Goal: Information Seeking & Learning: Learn about a topic

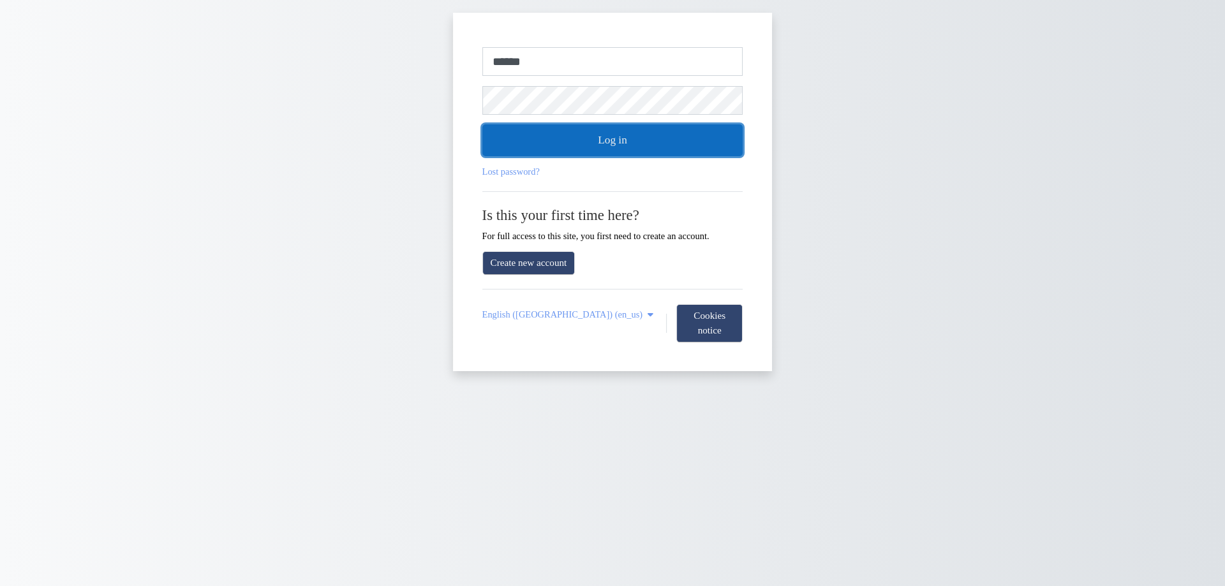
click at [550, 141] on button "Log in" at bounding box center [612, 140] width 261 height 32
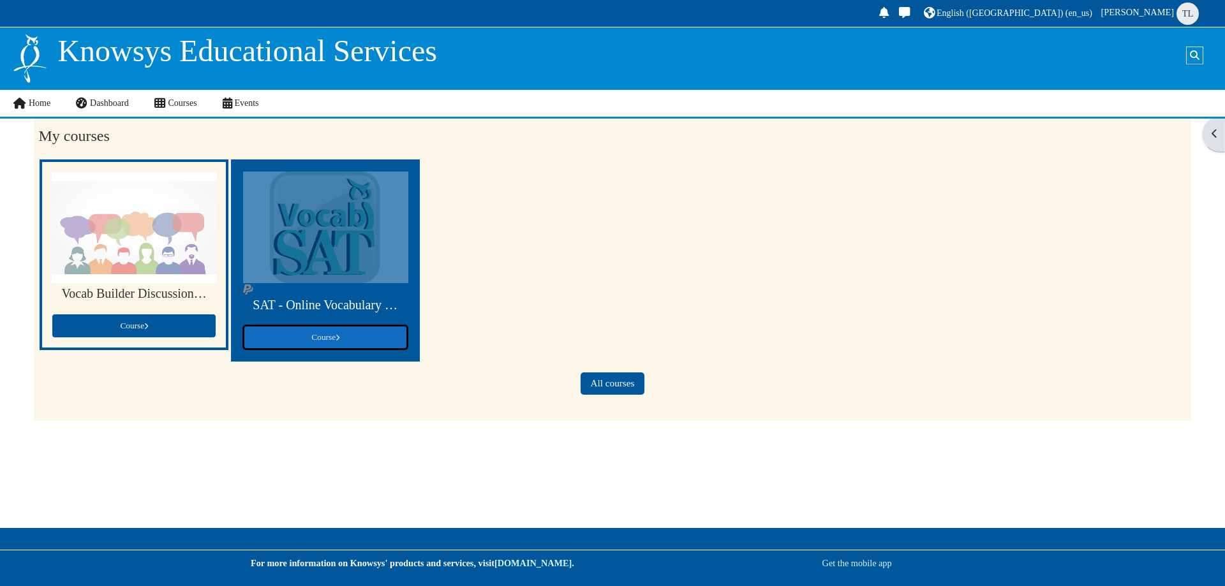
click at [265, 348] on link "Course" at bounding box center [325, 337] width 165 height 24
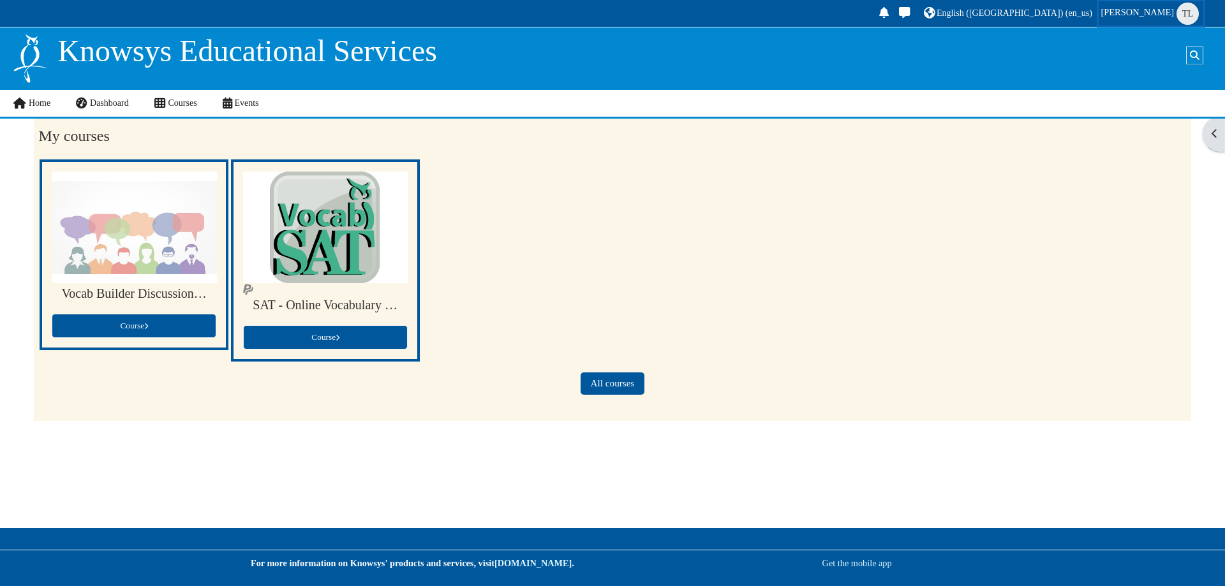
click at [1157, 11] on span "[PERSON_NAME]" at bounding box center [1137, 12] width 73 height 10
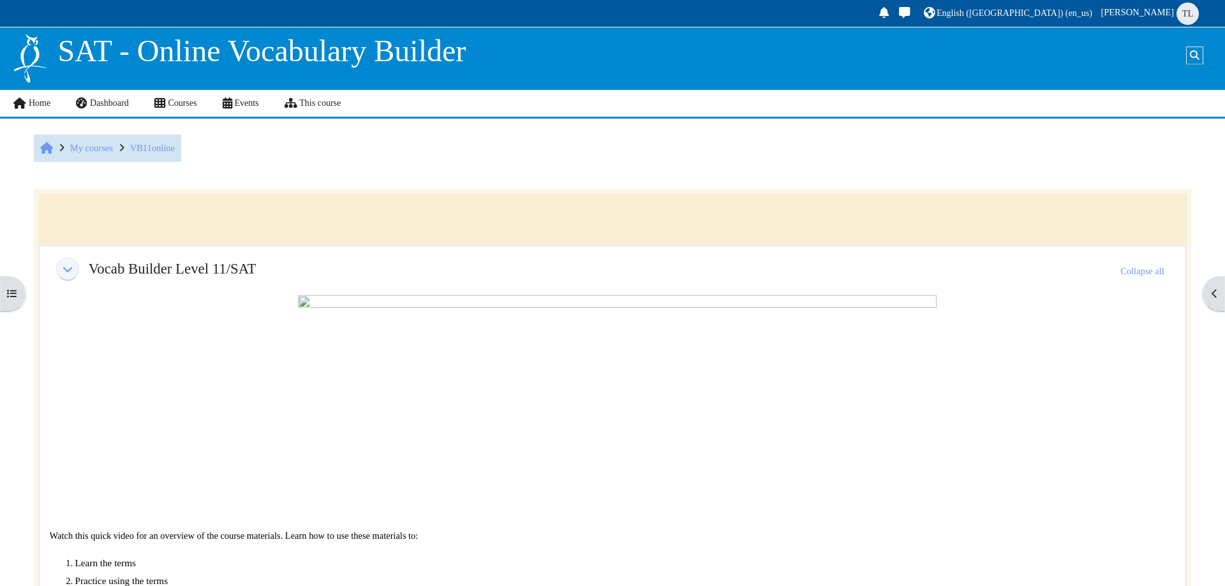
click at [642, 66] on div "SAT - Online Vocabulary Builder" at bounding box center [412, 58] width 800 height 63
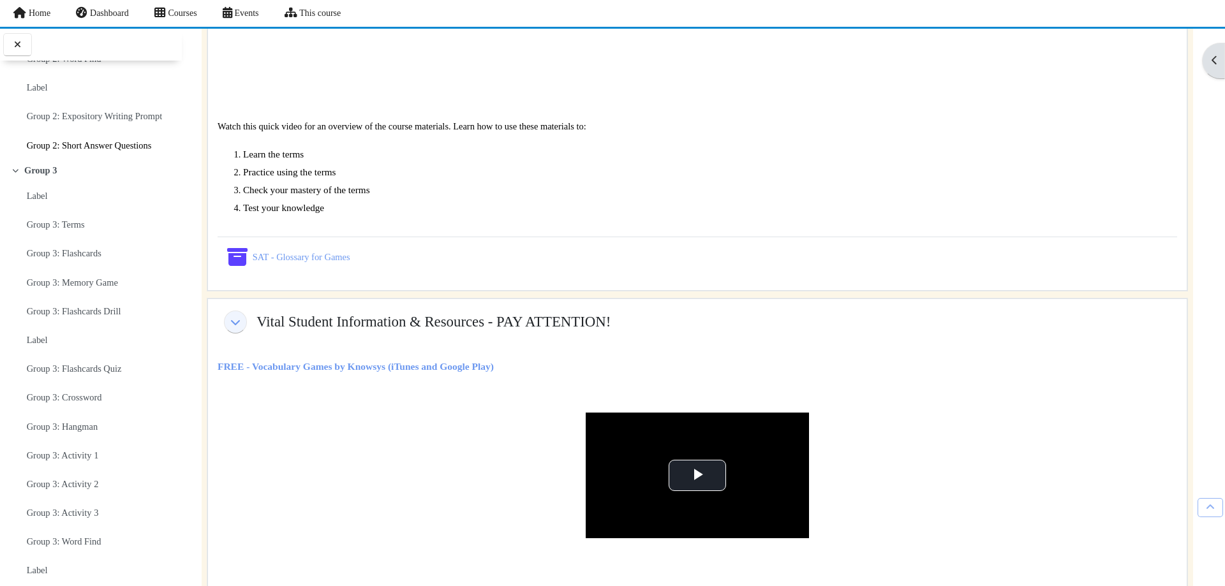
scroll to position [1276, 0]
click at [93, 375] on link "Group 3: Flashcards Quiz" at bounding box center [74, 368] width 95 height 18
